Goal: Book appointment/travel/reservation

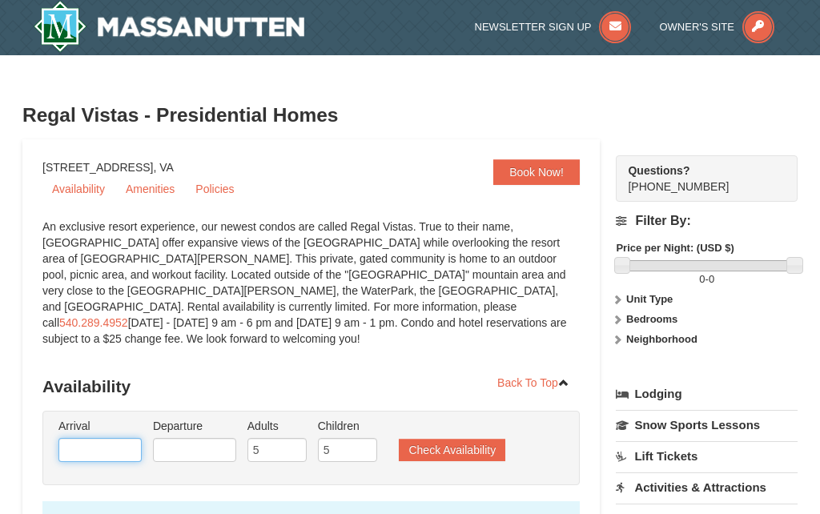
click at [75, 438] on input "text" at bounding box center [99, 450] width 83 height 24
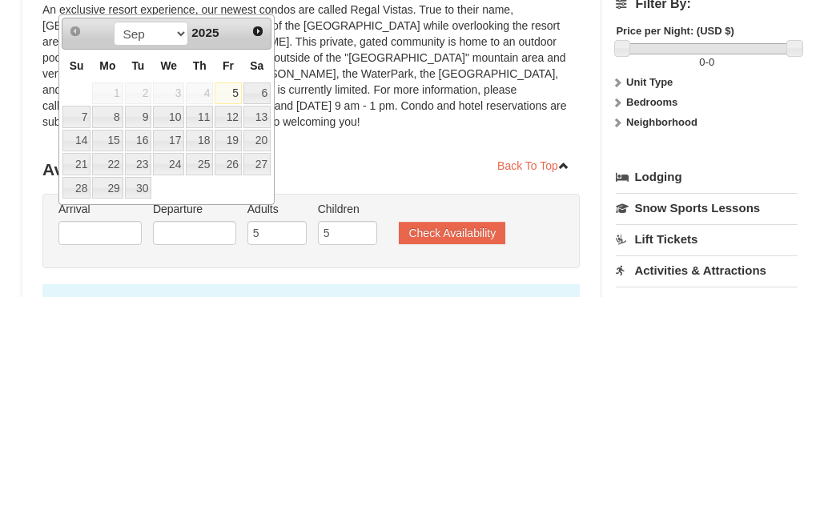
click at [259, 243] on span "Next" at bounding box center [258, 249] width 13 height 13
click at [263, 243] on span "Next" at bounding box center [258, 249] width 13 height 13
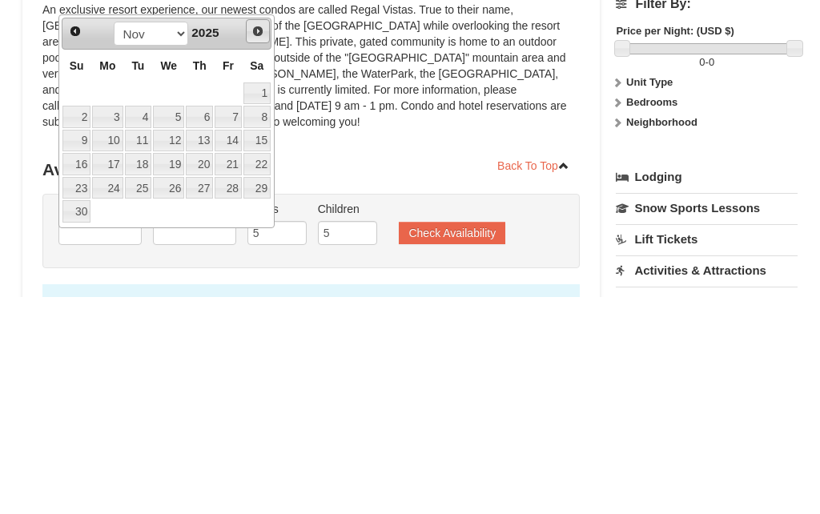
click at [263, 243] on span "Next" at bounding box center [258, 249] width 13 height 13
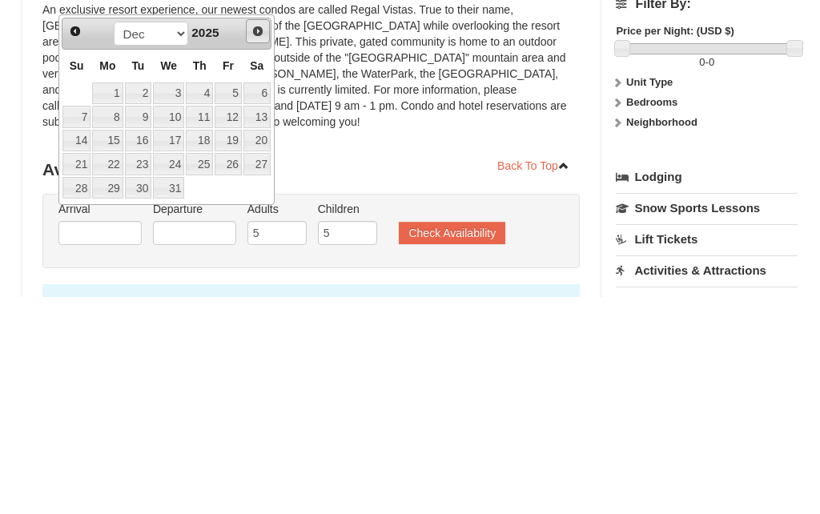
click at [263, 243] on span "Next" at bounding box center [258, 249] width 13 height 13
click at [256, 243] on span "Next" at bounding box center [258, 249] width 13 height 13
click at [260, 243] on span "Next" at bounding box center [258, 249] width 13 height 13
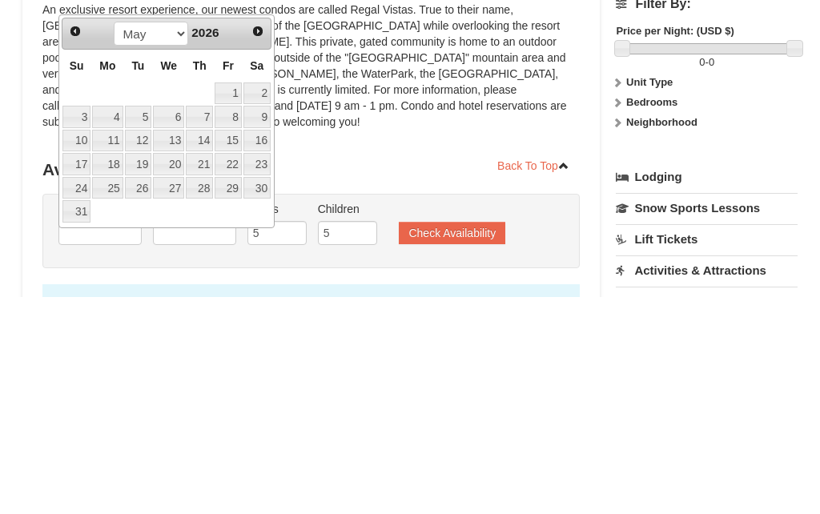
click at [262, 243] on span "Next" at bounding box center [258, 249] width 13 height 13
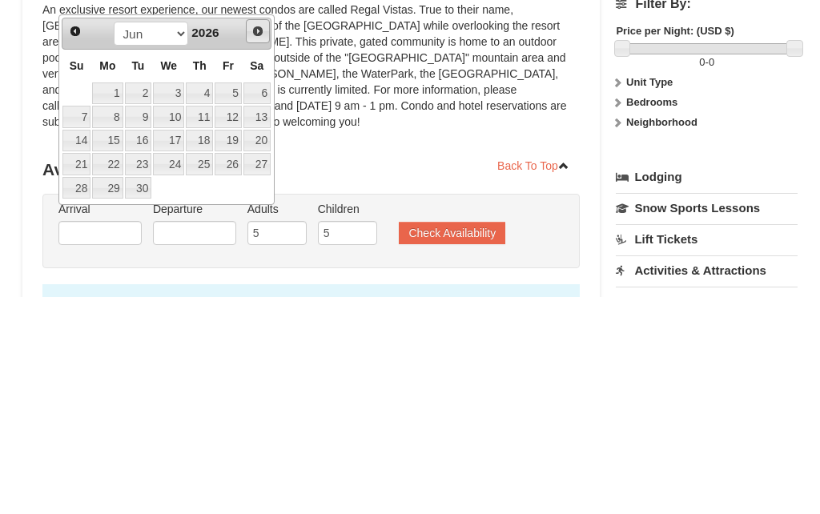
click at [258, 243] on span "Next" at bounding box center [258, 249] width 13 height 13
click at [263, 348] on link "18" at bounding box center [257, 359] width 27 height 22
type input "[DATE]"
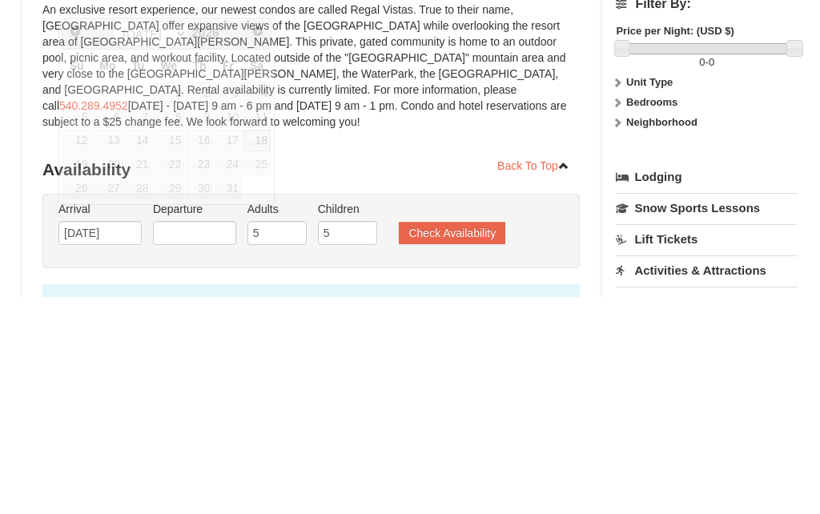
scroll to position [218, 0]
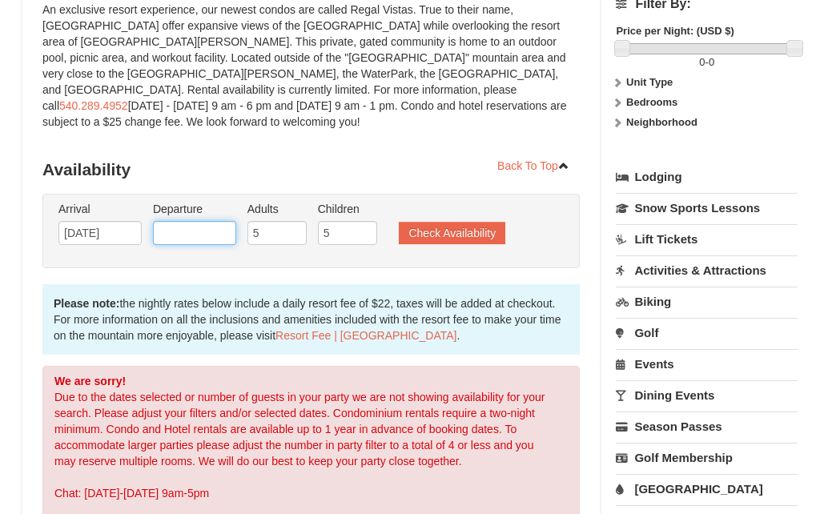
click at [198, 221] on input "text" at bounding box center [194, 233] width 83 height 24
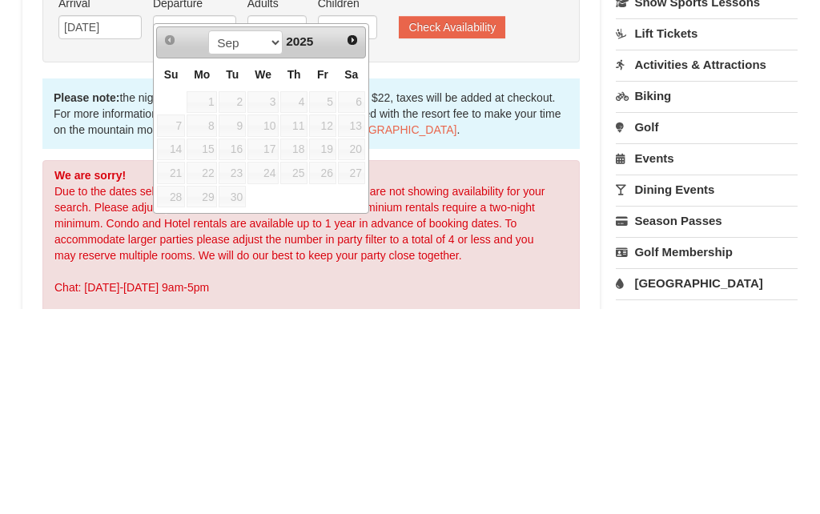
click at [354, 240] on span "Next" at bounding box center [352, 246] width 13 height 13
click at [359, 234] on link "Next" at bounding box center [352, 246] width 24 height 24
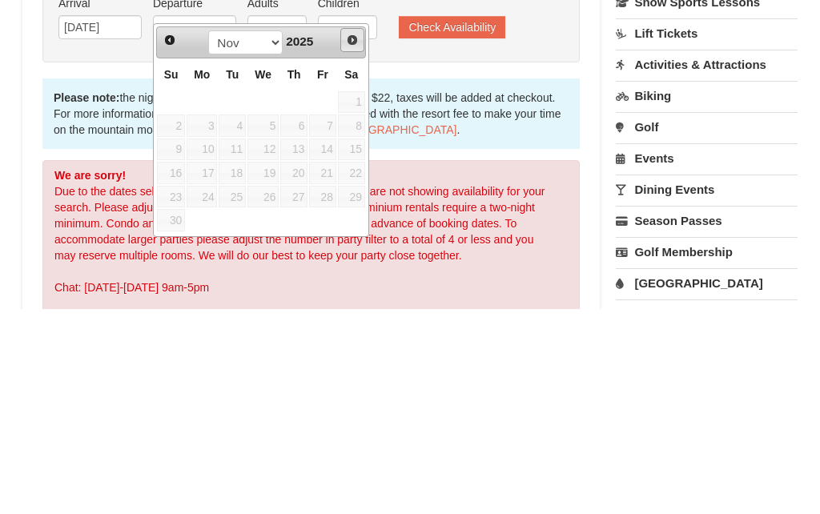
click at [361, 234] on link "Next" at bounding box center [352, 246] width 24 height 24
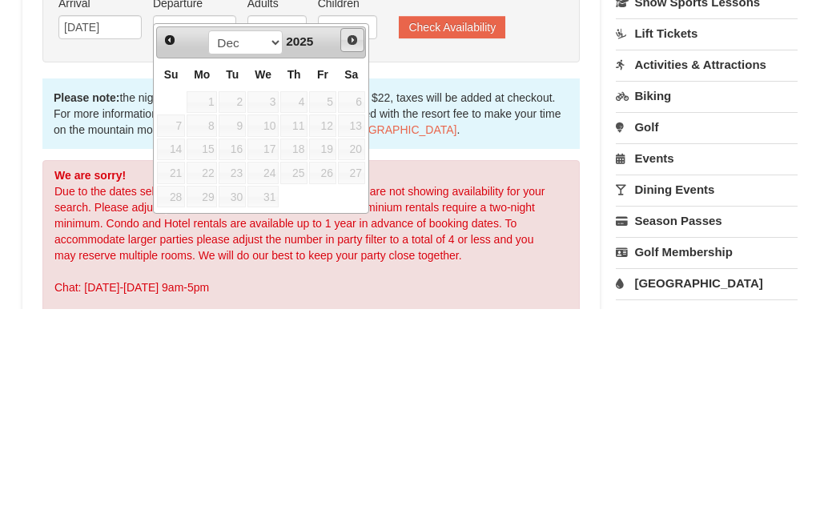
click at [357, 240] on span "Next" at bounding box center [352, 246] width 13 height 13
click at [357, 235] on link "Next" at bounding box center [352, 246] width 22 height 22
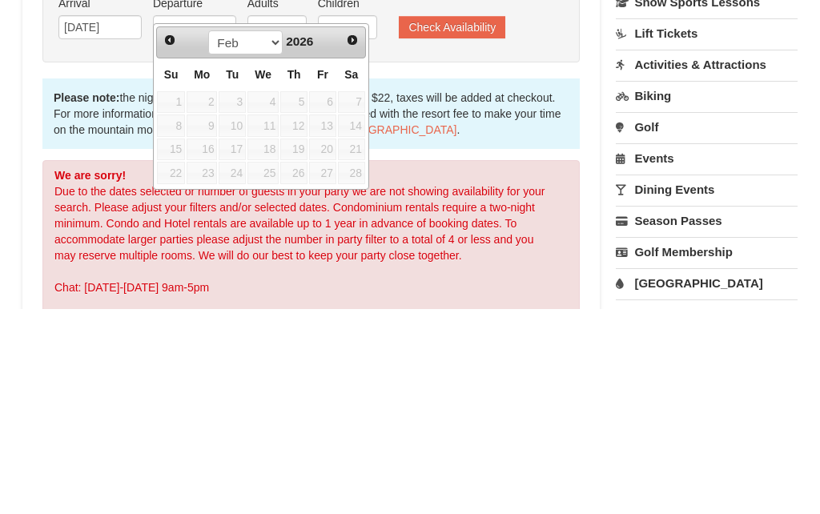
click at [357, 240] on span "Next" at bounding box center [352, 246] width 13 height 13
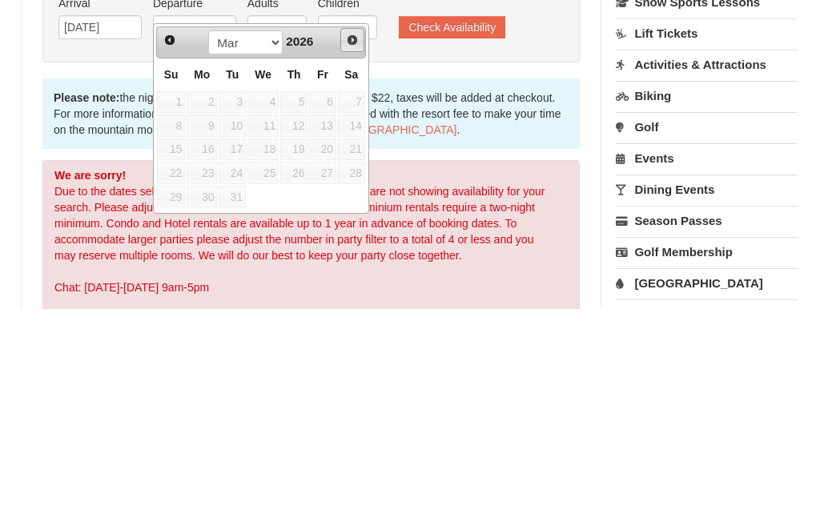
click at [357, 240] on span "Next" at bounding box center [352, 246] width 13 height 13
click at [356, 235] on link "Next" at bounding box center [352, 246] width 22 height 22
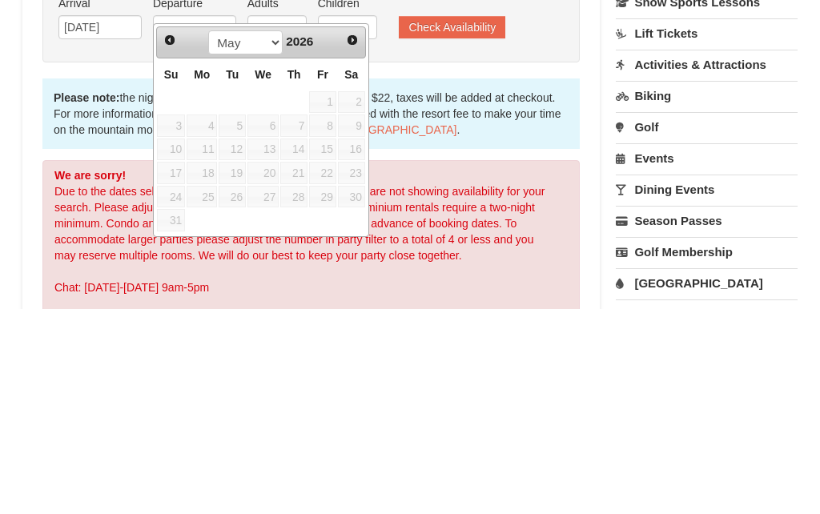
click at [359, 235] on link "Next" at bounding box center [352, 246] width 22 height 22
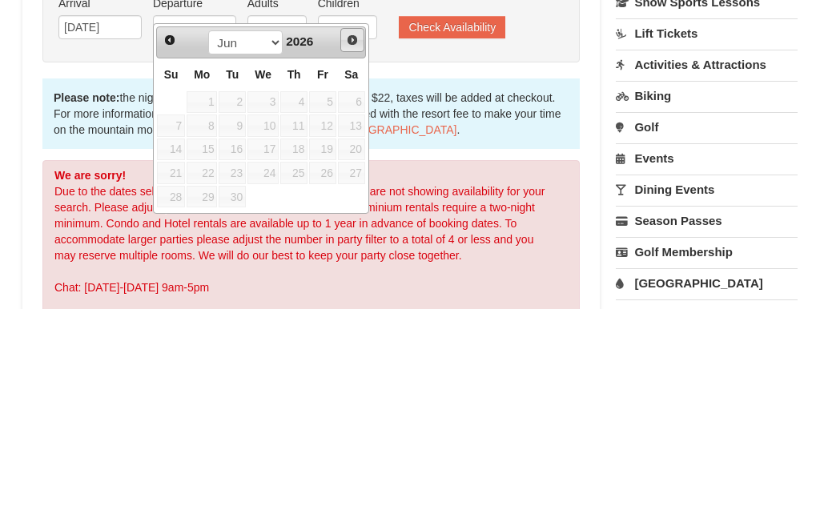
click at [359, 234] on link "Next" at bounding box center [352, 246] width 24 height 24
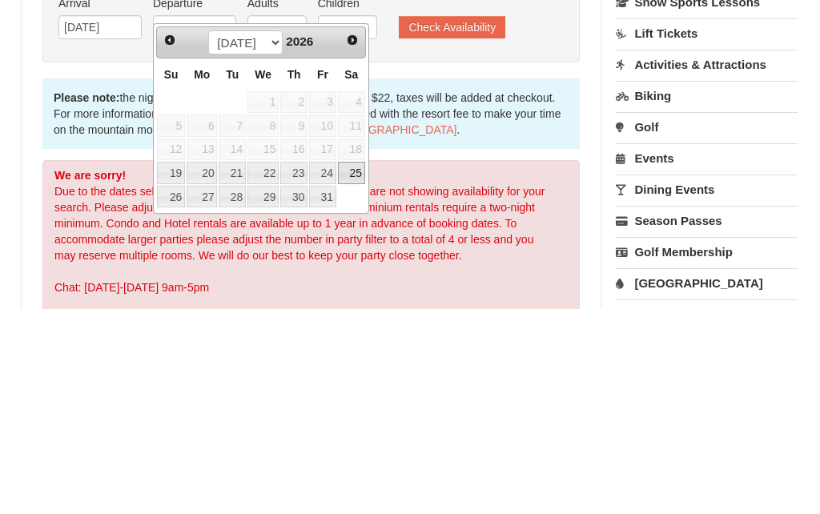
click at [360, 368] on link "25" at bounding box center [351, 379] width 27 height 22
type input "[DATE]"
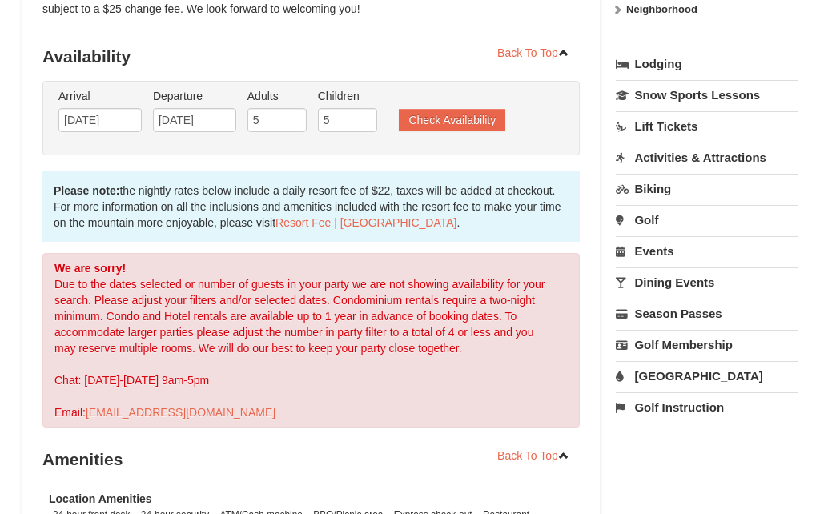
scroll to position [328, 0]
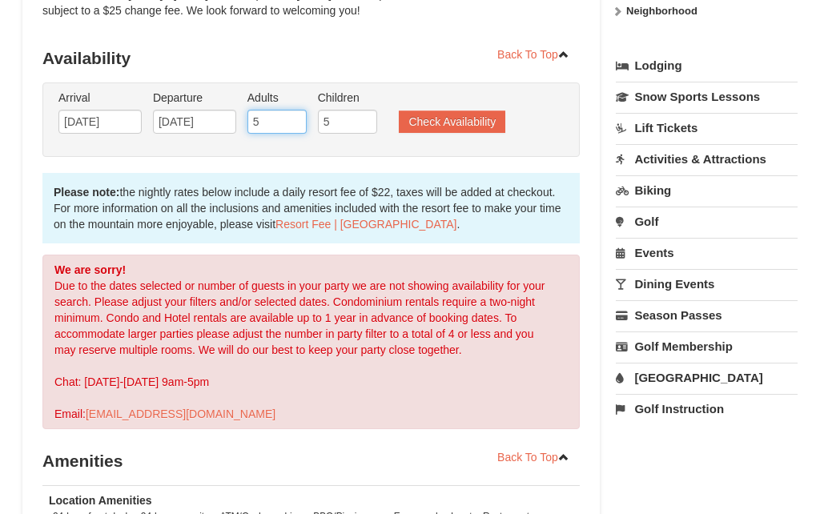
click at [268, 111] on input "5" at bounding box center [277, 123] width 59 height 24
type input "6"
click at [454, 111] on button "Check Availability" at bounding box center [452, 122] width 107 height 22
